Goal: Information Seeking & Learning: Learn about a topic

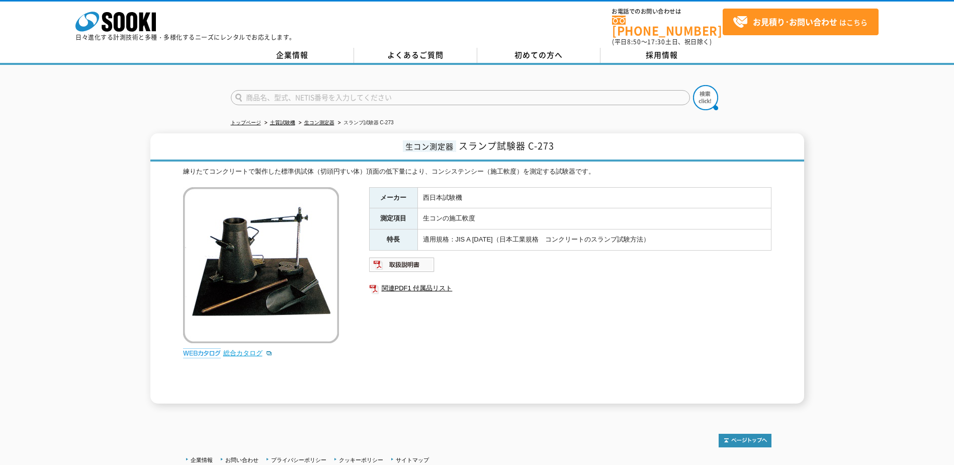
click at [246, 349] on link "総合カタログ" at bounding box center [247, 353] width 49 height 8
click at [327, 120] on link "生コン測定器" at bounding box center [319, 123] width 30 height 6
click at [433, 284] on link "関連PDF1 付属品リスト" at bounding box center [570, 288] width 402 height 13
drag, startPoint x: 460, startPoint y: 140, endPoint x: 563, endPoint y: 140, distance: 103.6
click at [563, 140] on h1 "生コン測定器 スランプ試験器 C-273" at bounding box center [477, 147] width 654 height 28
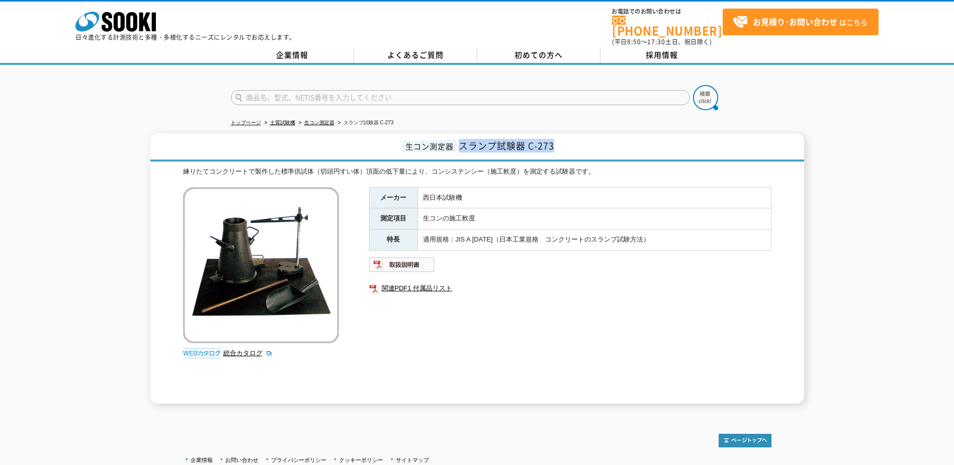
copy span "スランプ試験器 C-273"
click at [440, 302] on div "メーカー 西日本試験機 測定項目 生コンの施工軟度 特長 適用規格：JIS A 1101（日本工業規格　コンクリートのスランプ試験方法） 関連PDF1 付属品…" at bounding box center [570, 295] width 402 height 216
